Goal: Task Accomplishment & Management: Manage account settings

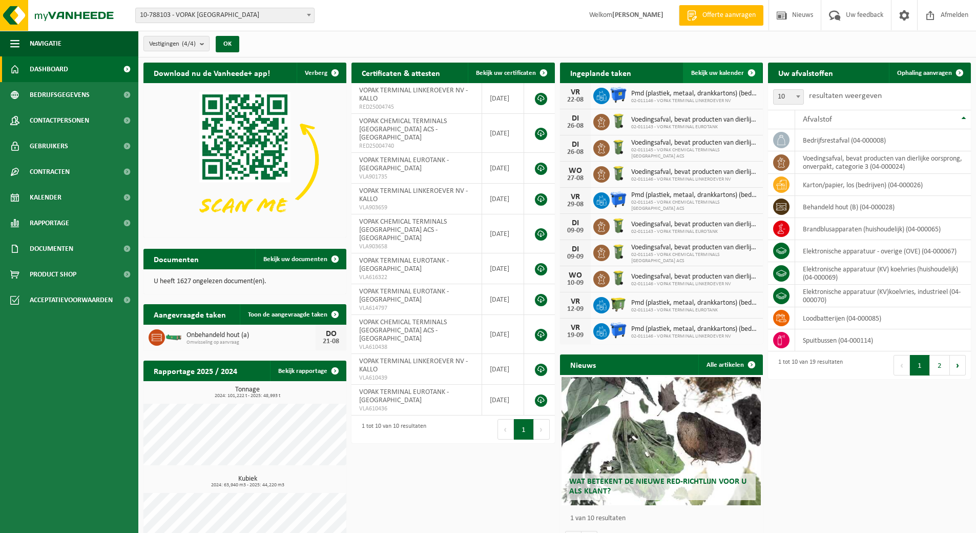
click at [715, 73] on span "Bekijk uw kalender" at bounding box center [717, 73] width 53 height 7
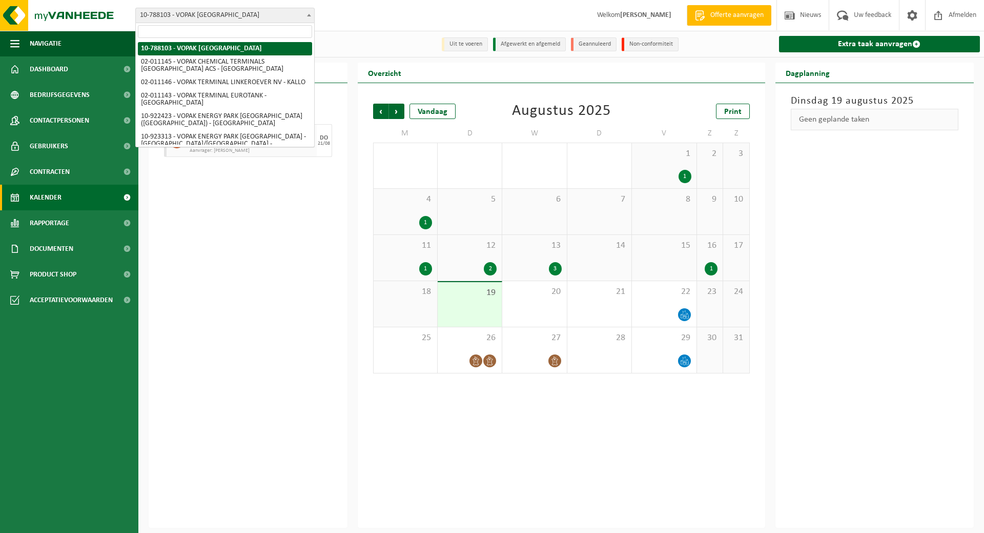
click at [282, 17] on span "10-788103 - VOPAK [GEOGRAPHIC_DATA]" at bounding box center [225, 15] width 178 height 14
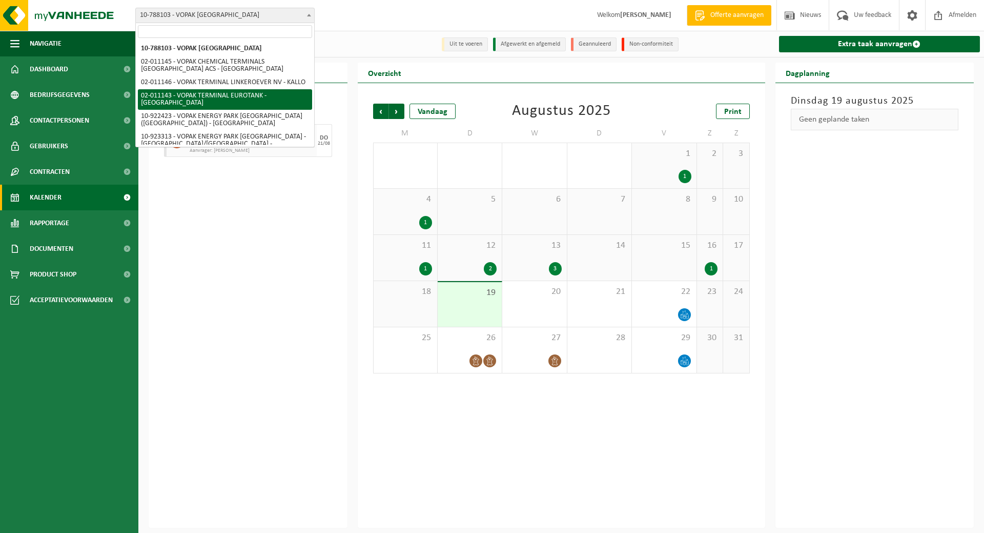
select select "2100"
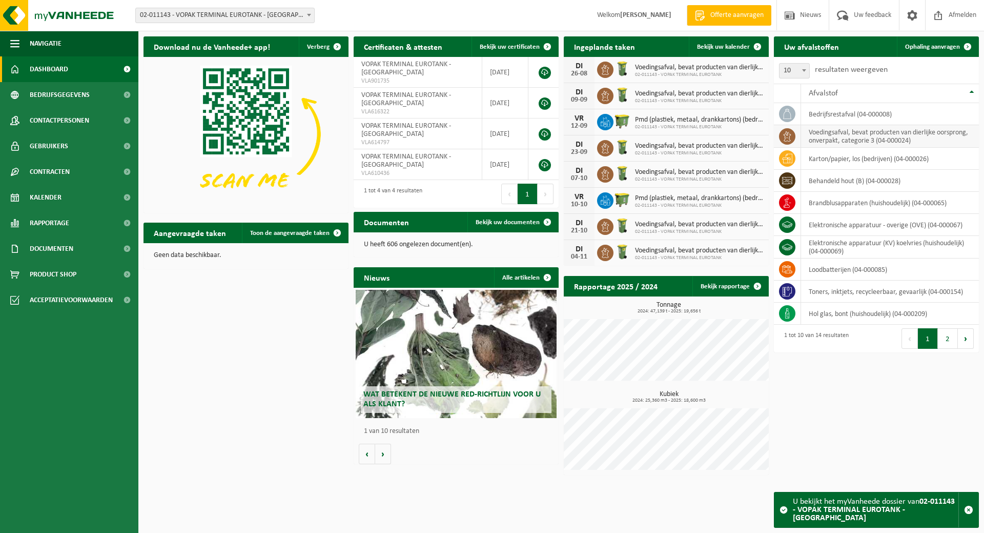
drag, startPoint x: 941, startPoint y: 47, endPoint x: 874, endPoint y: 137, distance: 112.5
click at [941, 47] on span "Ophaling aanvragen" at bounding box center [932, 47] width 55 height 7
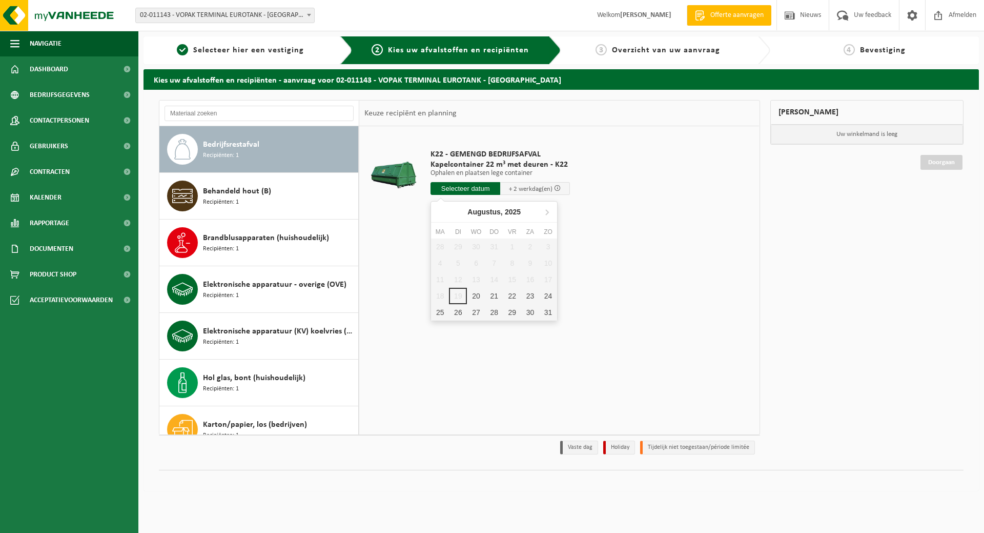
click at [481, 191] on input "text" at bounding box center [466, 188] width 70 height 13
click at [493, 295] on div "21" at bounding box center [494, 296] width 18 height 16
type input "Van 2025-08-21"
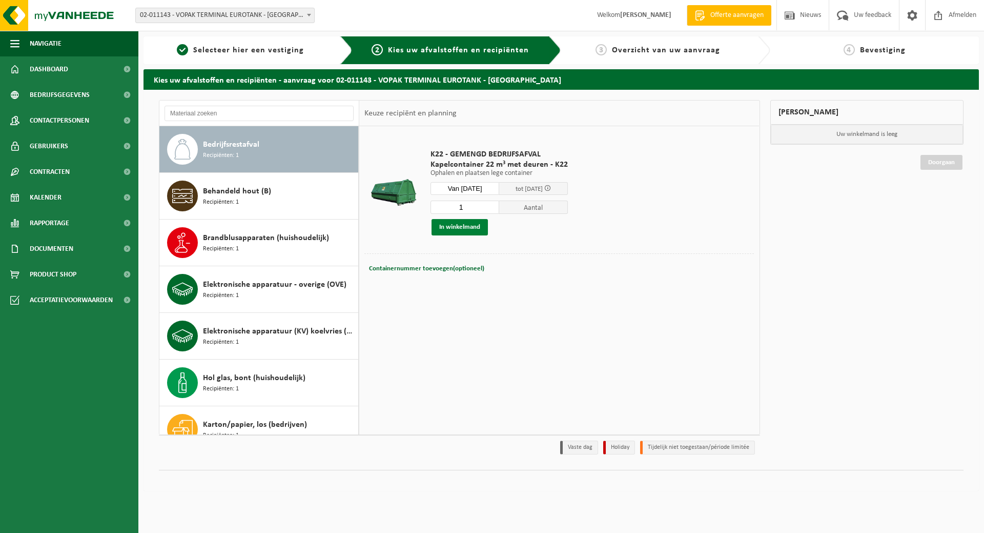
click at [467, 226] on button "In winkelmand" at bounding box center [460, 227] width 56 height 16
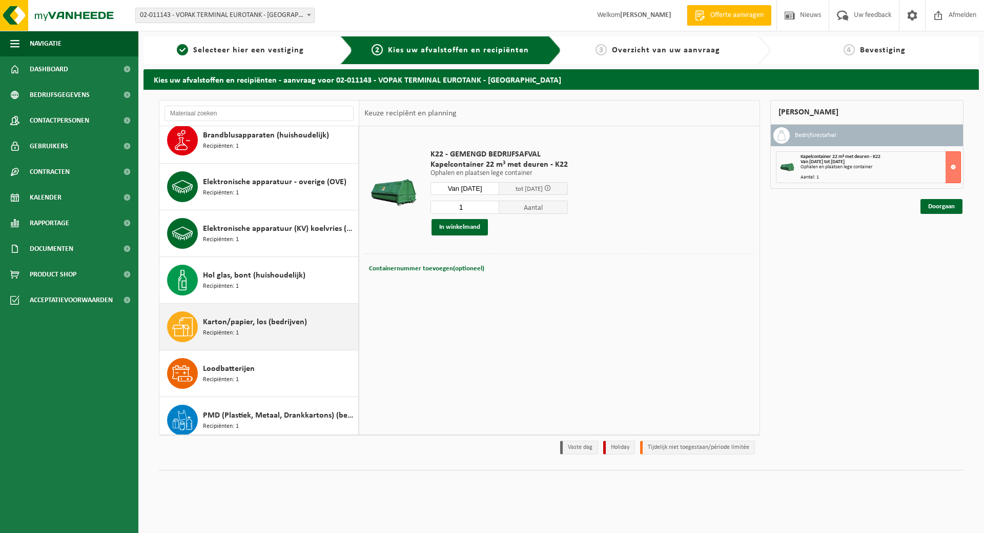
click at [303, 332] on div "Karton/papier, los (bedrijven) Recipiënten: 1" at bounding box center [279, 326] width 153 height 31
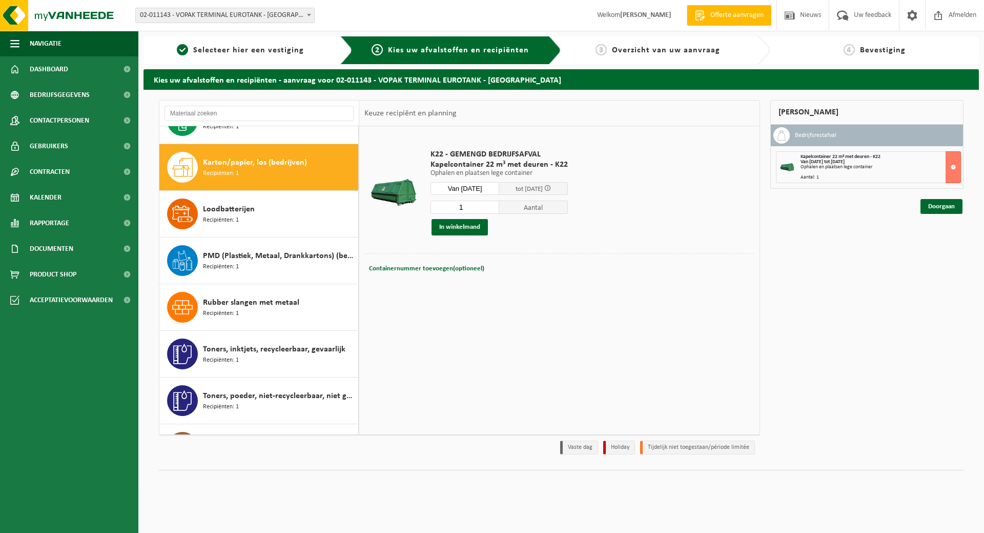
scroll to position [280, 0]
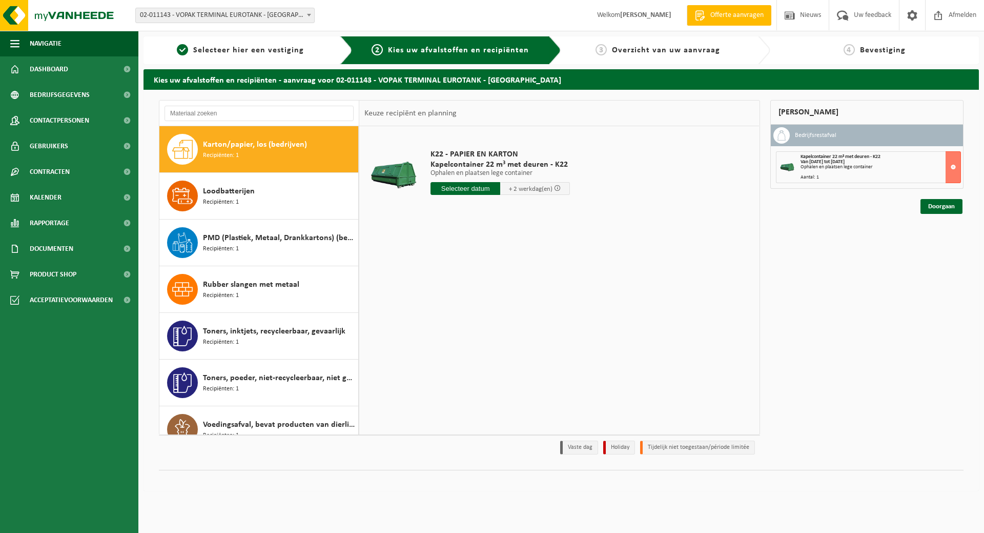
click at [456, 187] on input "text" at bounding box center [466, 188] width 70 height 13
click at [440, 313] on div "25" at bounding box center [440, 312] width 18 height 16
type input "Van 2025-08-25"
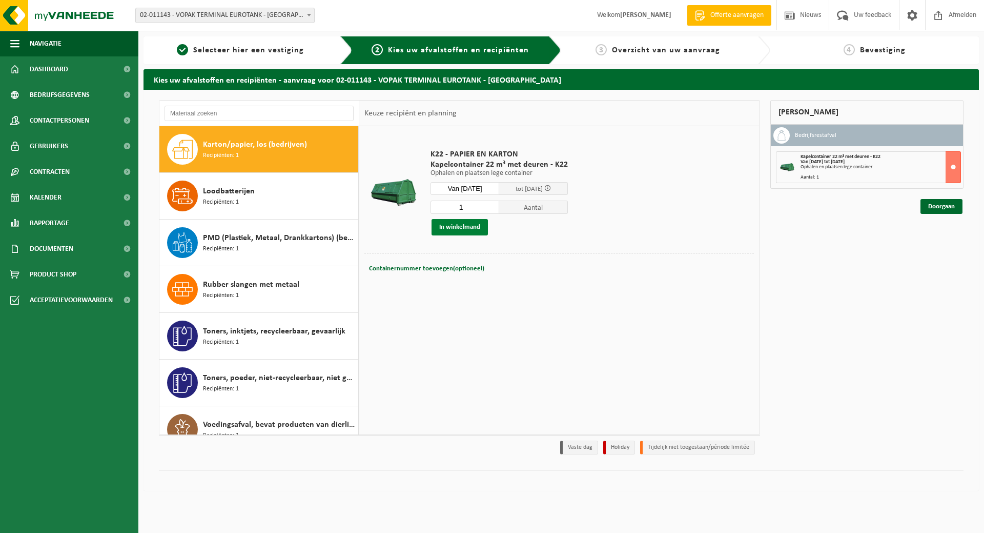
click at [466, 228] on button "In winkelmand" at bounding box center [460, 227] width 56 height 16
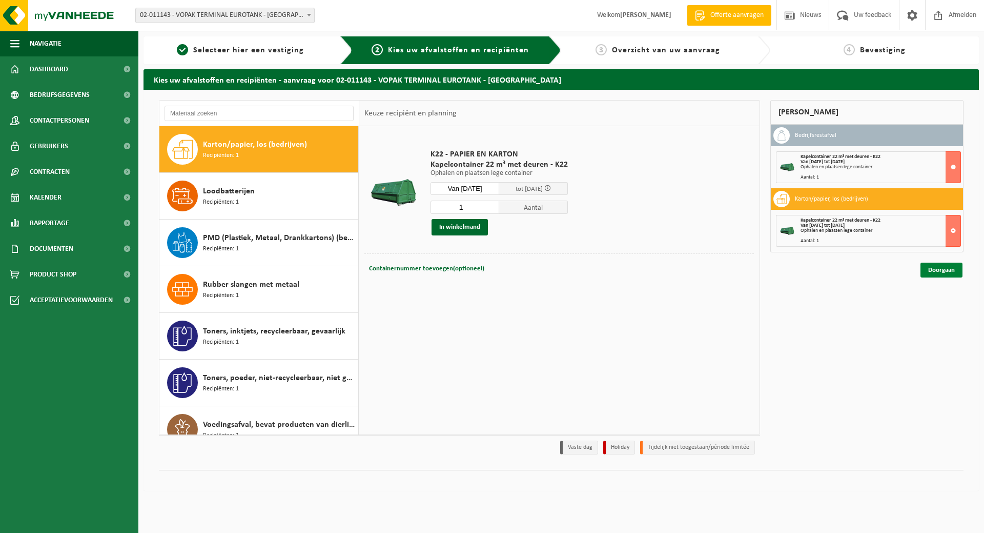
click at [935, 273] on link "Doorgaan" at bounding box center [942, 269] width 42 height 15
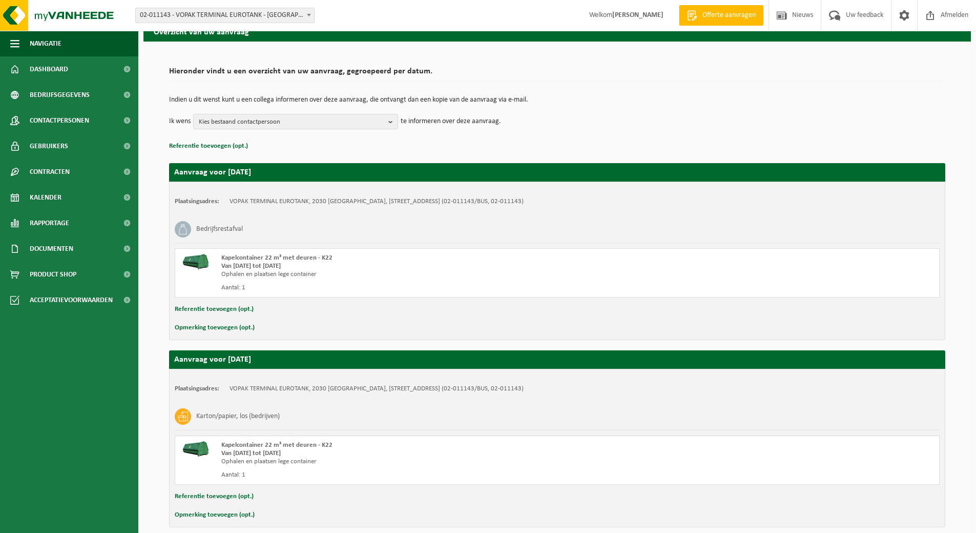
scroll to position [94, 0]
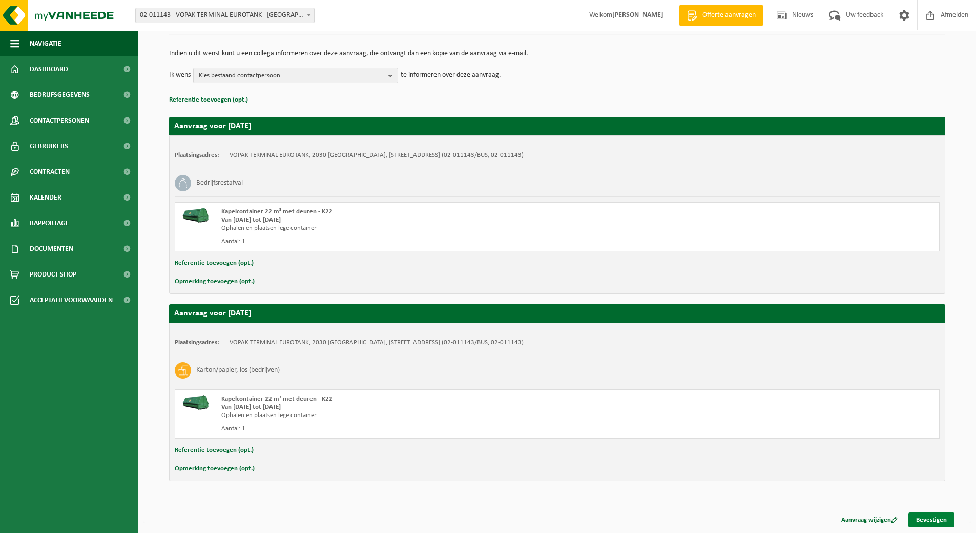
click at [932, 519] on link "Bevestigen" at bounding box center [932, 519] width 46 height 15
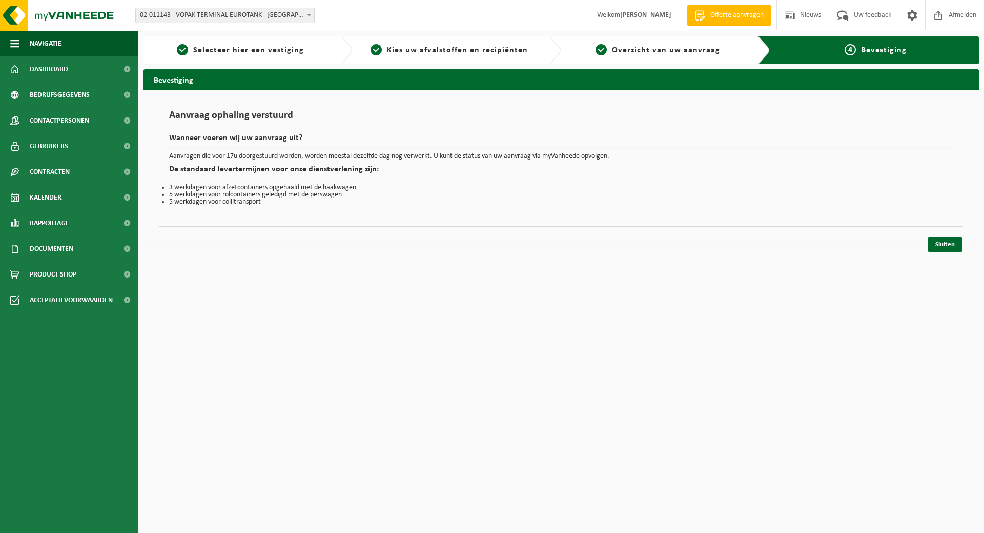
drag, startPoint x: 951, startPoint y: 240, endPoint x: 982, endPoint y: 362, distance: 126.4
click at [951, 240] on link "Sluiten" at bounding box center [945, 244] width 35 height 15
